Goal: Complete application form

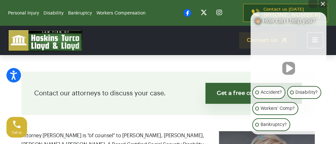
scroll to position [136, 0]
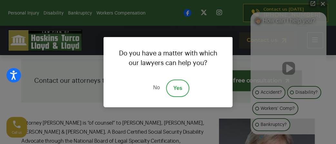
click at [177, 88] on link "Yes" at bounding box center [177, 88] width 23 height 17
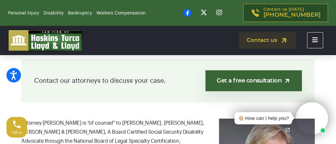
click at [19, 129] on div "Call us" at bounding box center [16, 127] width 21 height 21
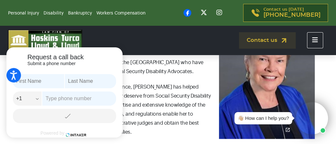
scroll to position [238, 0]
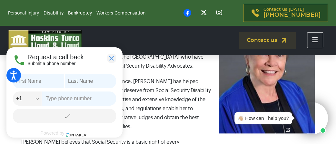
click at [118, 60] on div "Request a call back Submit a phone number +1 AS (+1) CA (+1) KP (+1) MP (+1) KN…" at bounding box center [64, 92] width 116 height 90
click at [109, 58] on button "Close" at bounding box center [111, 58] width 9 height 9
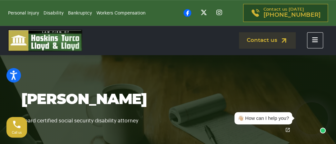
scroll to position [0, 0]
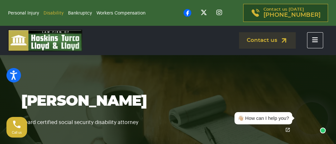
click at [52, 12] on link "Disability" at bounding box center [54, 13] width 20 height 5
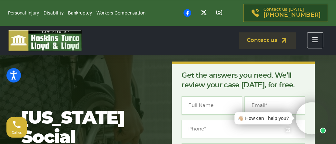
scroll to position [34, 0]
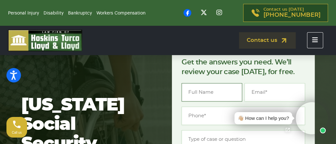
click at [224, 91] on input "Name *" at bounding box center [212, 92] width 61 height 18
type input "David K Cowles"
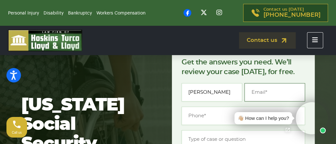
click at [278, 94] on input "Email *" at bounding box center [274, 92] width 61 height 18
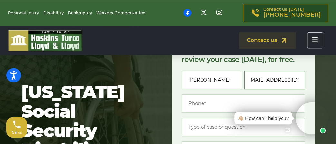
scroll to position [68, 0]
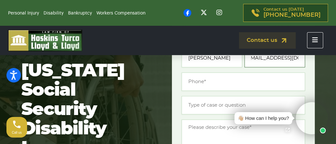
type input "[EMAIL_ADDRESS][DOMAIN_NAME]"
click at [233, 80] on input "(___) ___-____" at bounding box center [244, 82] width 124 height 18
type input "[PHONE_NUMBER]"
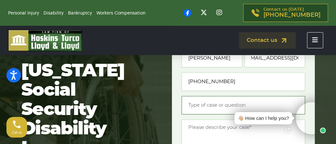
click at [209, 107] on input "Type of case or question *" at bounding box center [244, 105] width 124 height 18
type input "d"
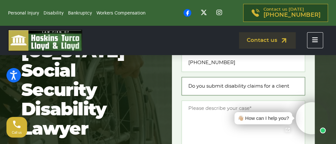
scroll to position [102, 0]
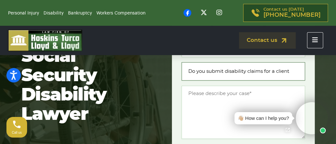
type input "Do you submit disability claims for a client"
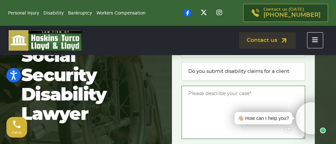
click at [204, 109] on textarea "Message *" at bounding box center [244, 112] width 124 height 53
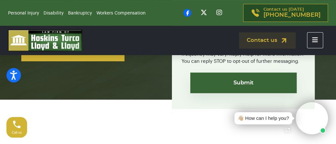
scroll to position [272, 0]
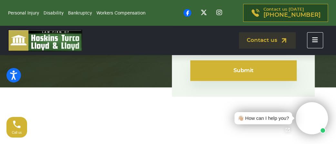
type textarea "Re Starting disability"
click at [245, 69] on input "Submit" at bounding box center [243, 70] width 106 height 21
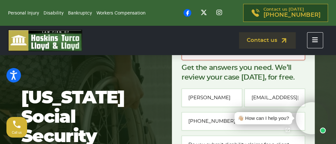
scroll to position [68, 0]
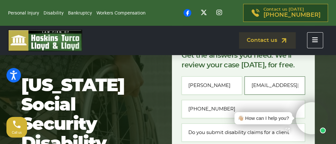
click at [299, 85] on input "[EMAIL_ADDRESS][DOMAIN_NAME]" at bounding box center [274, 85] width 61 height 18
type input "[EMAIL_ADDRESS][DOMAIN_NAME]"
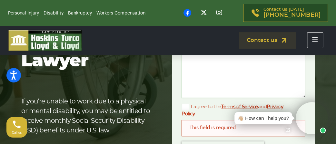
scroll to position [204, 0]
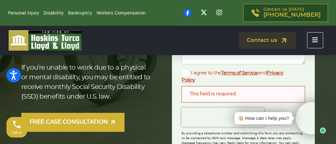
click at [187, 73] on label "I agree to the Terms of Service and Privacy Policy" at bounding box center [238, 76] width 113 height 14
click at [0, 0] on input "I agree to the Terms of Service and Privacy Policy" at bounding box center [0, 0] width 0 height 0
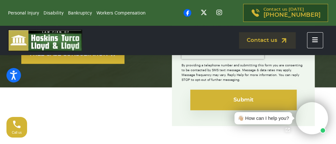
click at [226, 99] on input "Submit" at bounding box center [243, 100] width 106 height 21
